Goal: Information Seeking & Learning: Learn about a topic

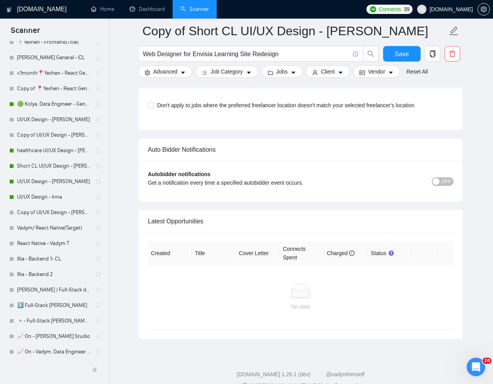
scroll to position [382, 0]
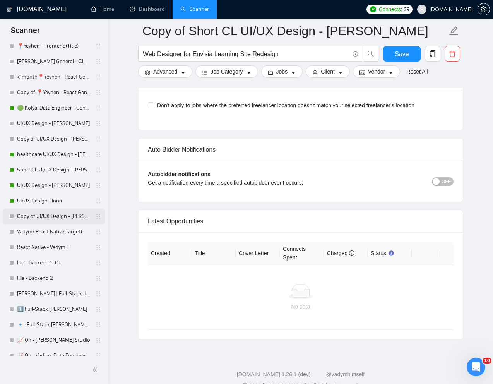
click at [43, 213] on link "Copy of UI/UX Design - [PERSON_NAME]" at bounding box center [54, 216] width 74 height 15
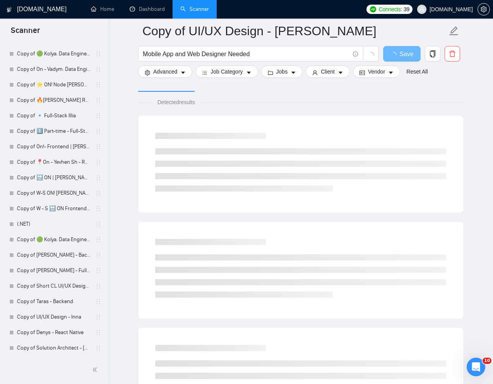
scroll to position [62, 0]
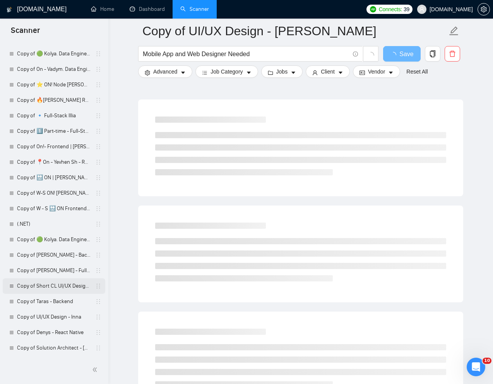
click at [38, 289] on link "Copy of Short CL UI/UX Design - [PERSON_NAME]" at bounding box center [54, 286] width 74 height 15
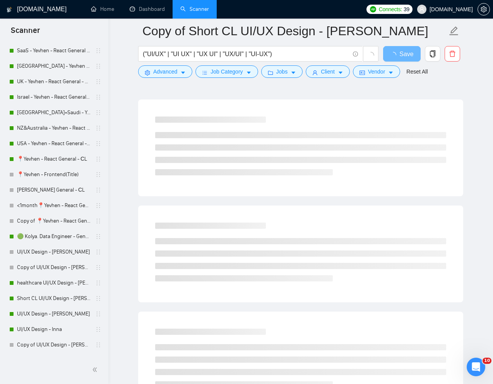
scroll to position [265, 0]
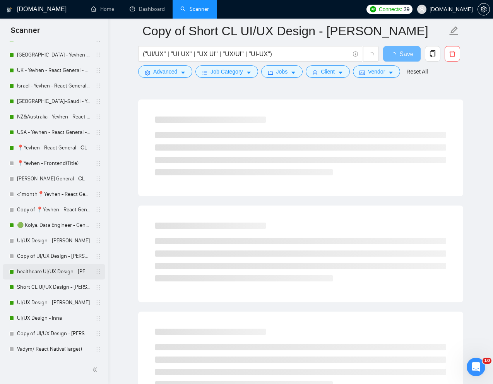
click at [26, 272] on link "healthcare UI/UX Design - [PERSON_NAME]" at bounding box center [54, 271] width 74 height 15
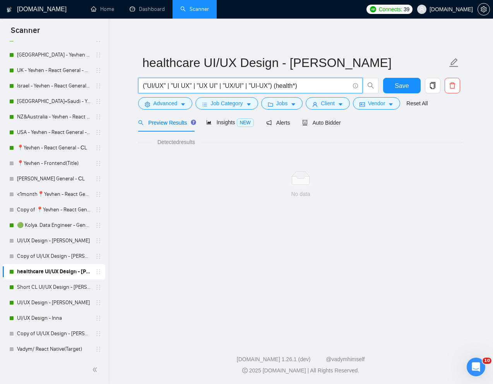
click at [249, 88] on input "("UI/UX" | "UI UX" | "UX UI" | "UX/UI" | "UI-UX") (health*)" at bounding box center [246, 86] width 207 height 10
drag, startPoint x: 276, startPoint y: 86, endPoint x: 142, endPoint y: 85, distance: 134.0
click at [142, 85] on span "("UI/UX" | "UI UX" | "UX UI" | "UX/UI" | "UI-UX") (health*)" at bounding box center [250, 85] width 225 height 15
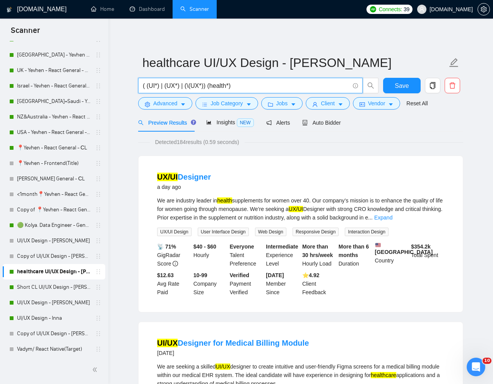
drag, startPoint x: 208, startPoint y: 87, endPoint x: 138, endPoint y: 86, distance: 69.7
click at [138, 86] on span "( (UI*) | (UX*) | (\(UX*)) (health*)" at bounding box center [250, 85] width 225 height 15
type input "( (UI*) | (UX*) | (\(UX*)) (health*)"
click at [404, 86] on span "Save" at bounding box center [402, 86] width 14 height 10
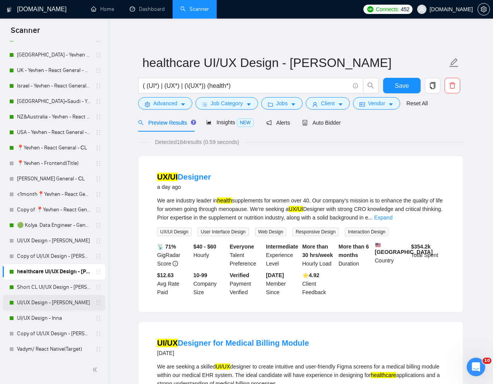
click at [28, 301] on link "UI/UX Design - [PERSON_NAME]" at bounding box center [54, 302] width 74 height 15
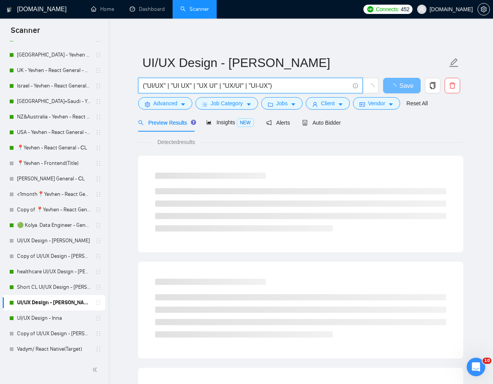
drag, startPoint x: 290, startPoint y: 86, endPoint x: 138, endPoint y: 87, distance: 151.8
click at [138, 87] on span "("UI/UX" | "UI UX" | "UX UI" | "UX/UI" | "UI-UX")" at bounding box center [250, 85] width 225 height 15
paste input "(UI*) | (UX*) | (\(UX*)"
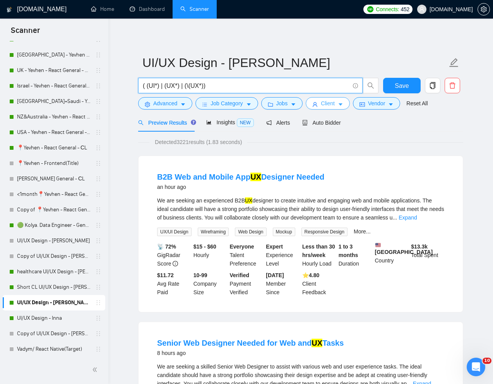
type input "( (UI*) | (UX*) | (\(UX*))"
click at [328, 108] on span "Client" at bounding box center [328, 103] width 14 height 9
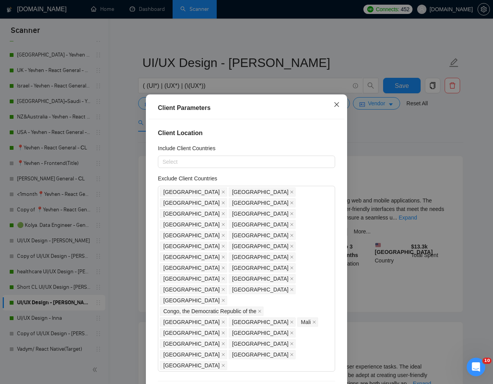
click at [337, 102] on icon "close" at bounding box center [337, 104] width 6 height 6
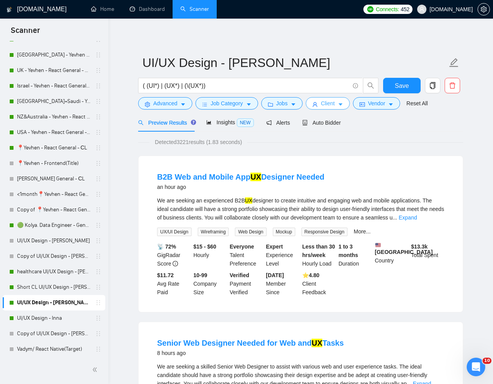
click at [328, 104] on span "Client" at bounding box center [328, 103] width 14 height 9
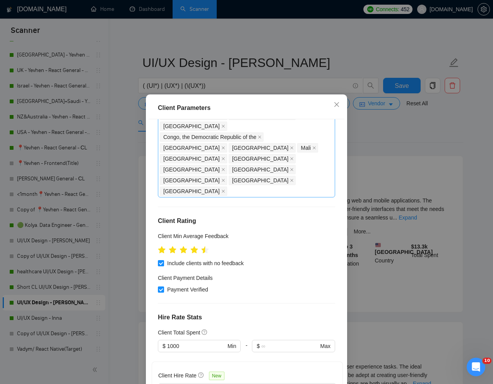
scroll to position [185, 0]
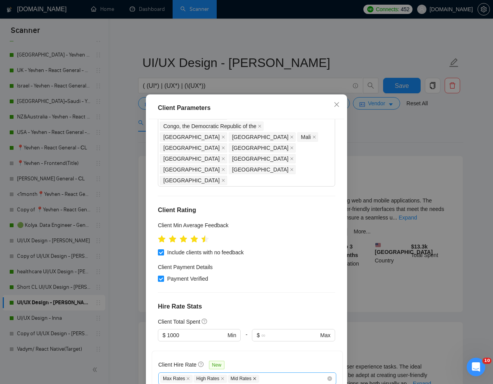
click at [257, 377] on icon "close" at bounding box center [255, 379] width 4 height 4
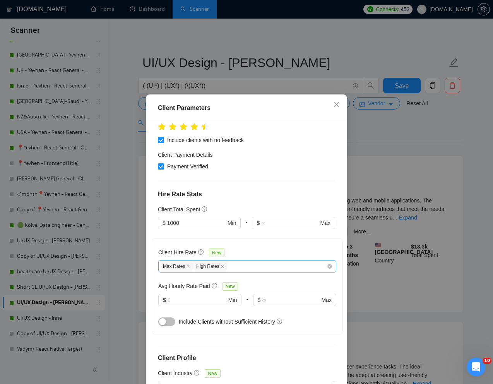
scroll to position [38, 0]
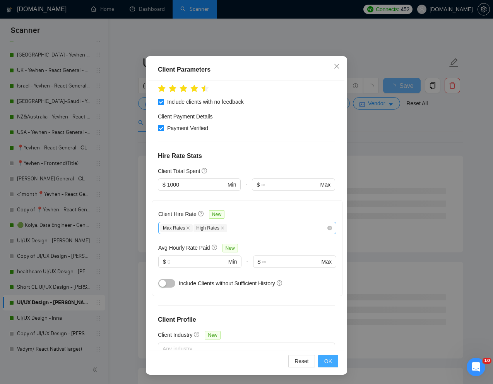
click at [326, 365] on span "OK" at bounding box center [329, 361] width 8 height 9
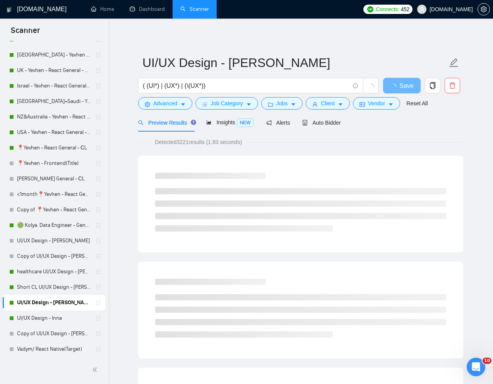
scroll to position [0, 0]
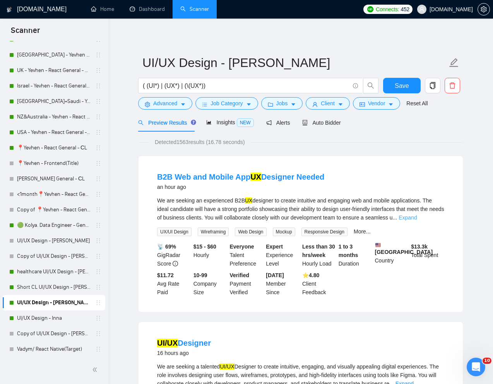
click at [417, 219] on link "Expand" at bounding box center [408, 218] width 18 height 6
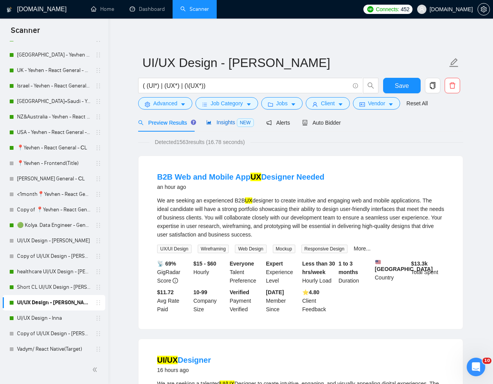
click at [227, 120] on span "Insights NEW" at bounding box center [229, 122] width 47 height 6
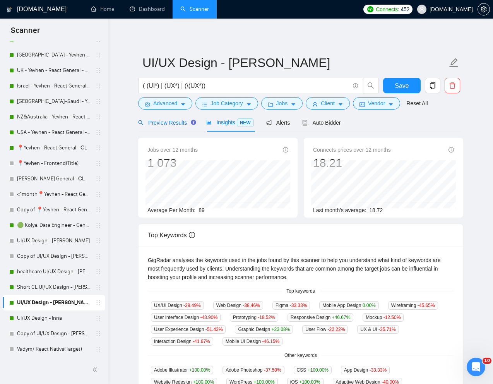
click at [169, 123] on span "Preview Results" at bounding box center [166, 123] width 56 height 6
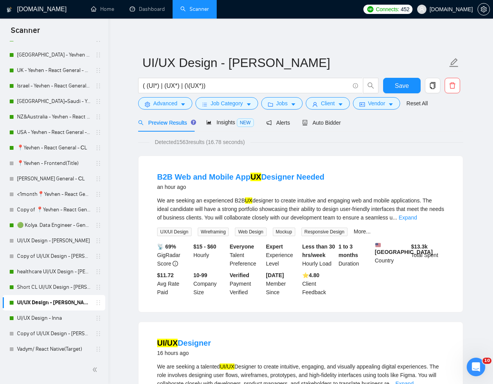
click at [366, 140] on div "Detected 1563 results (16.78 seconds)" at bounding box center [300, 142] width 325 height 9
click at [335, 101] on span "Client" at bounding box center [328, 103] width 14 height 9
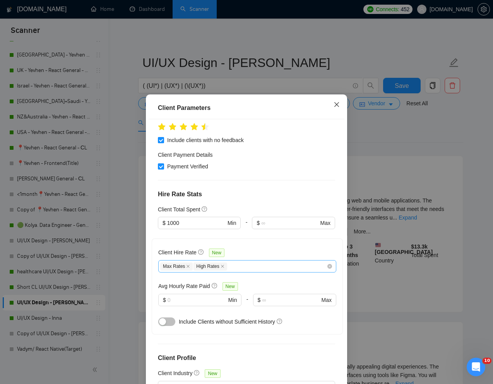
click at [337, 104] on icon "close" at bounding box center [337, 104] width 6 height 6
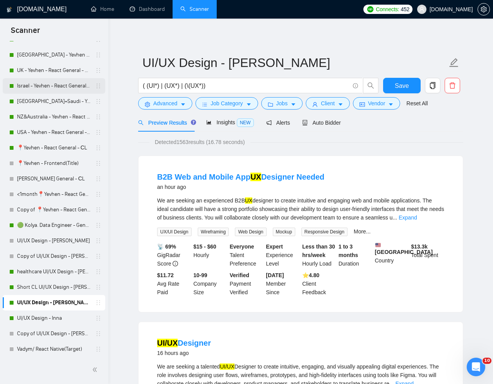
click at [52, 92] on link "Israel - Yevhen - React General - СL" at bounding box center [54, 85] width 74 height 15
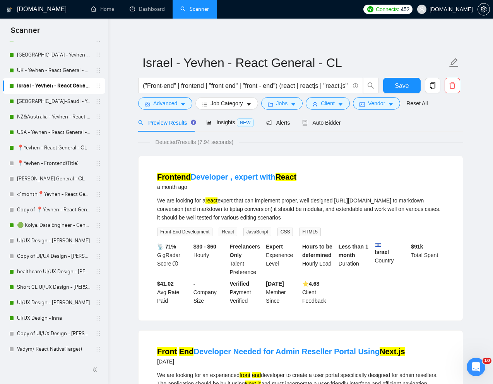
scroll to position [265, 0]
